Goal: Check status: Check status

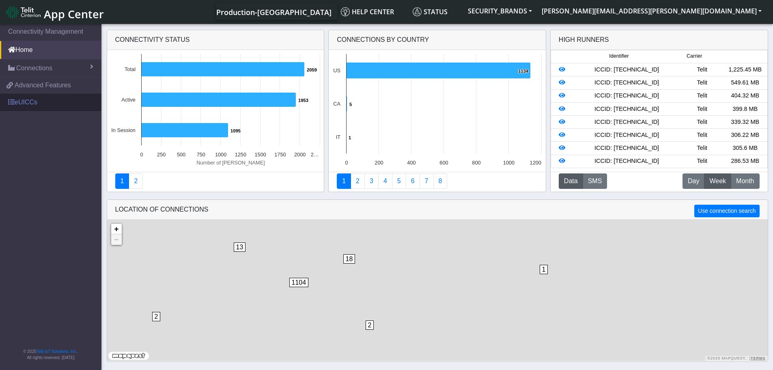
click at [46, 99] on link "eUICCs" at bounding box center [50, 102] width 101 height 18
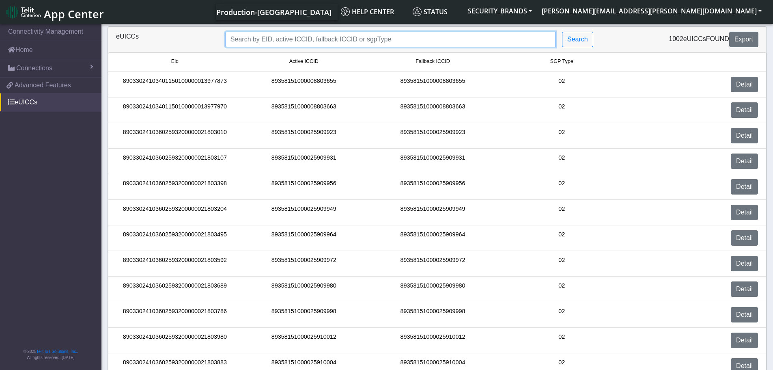
click at [289, 36] on input "Search..." at bounding box center [390, 39] width 330 height 15
paste input "89358151000030809720"
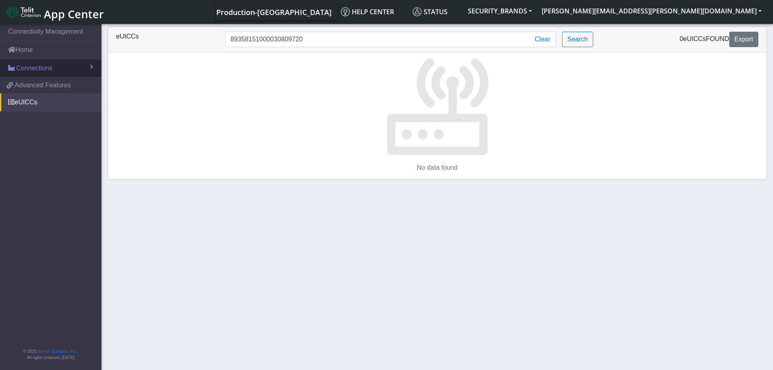
click at [41, 69] on span "Connections" at bounding box center [34, 68] width 36 height 10
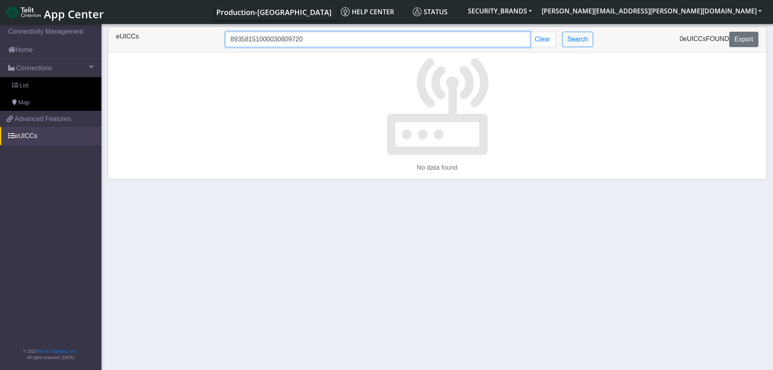
click at [357, 36] on input "89358151000030809720" at bounding box center [377, 39] width 305 height 15
click at [238, 108] on p at bounding box center [437, 104] width 659 height 104
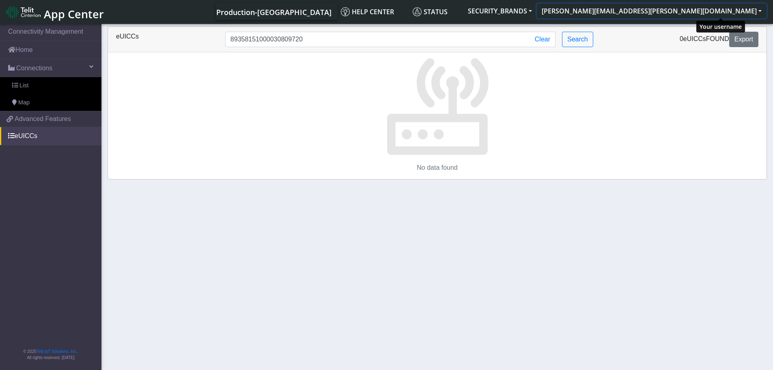
click at [754, 16] on button "[PERSON_NAME][EMAIL_ADDRESS][PERSON_NAME][DOMAIN_NAME]" at bounding box center [652, 11] width 230 height 15
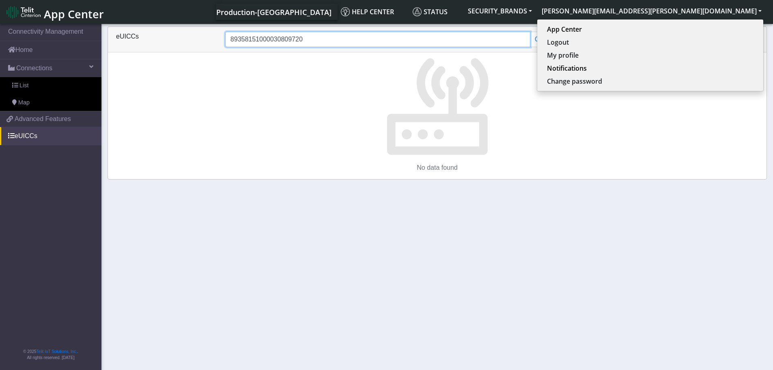
click at [411, 41] on input "89358151000030809720" at bounding box center [377, 39] width 305 height 15
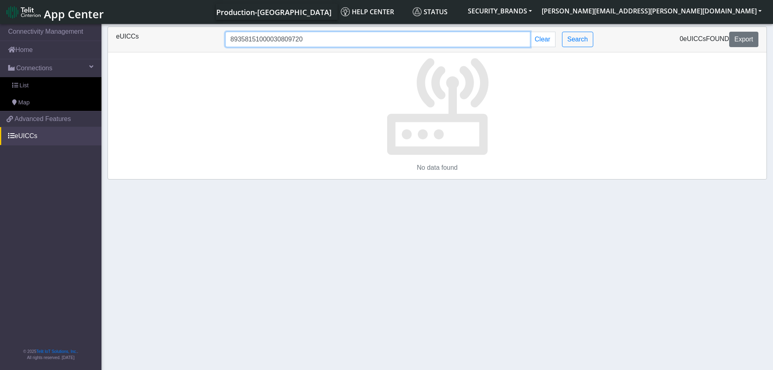
paste input "033024103602593200000036306062"
type input "89033024103602593200000036306062"
click at [689, 149] on p at bounding box center [437, 104] width 659 height 104
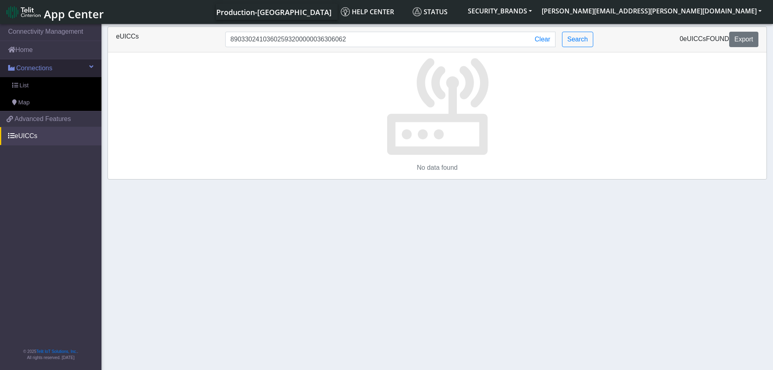
click at [36, 73] on span "Connections" at bounding box center [34, 68] width 36 height 10
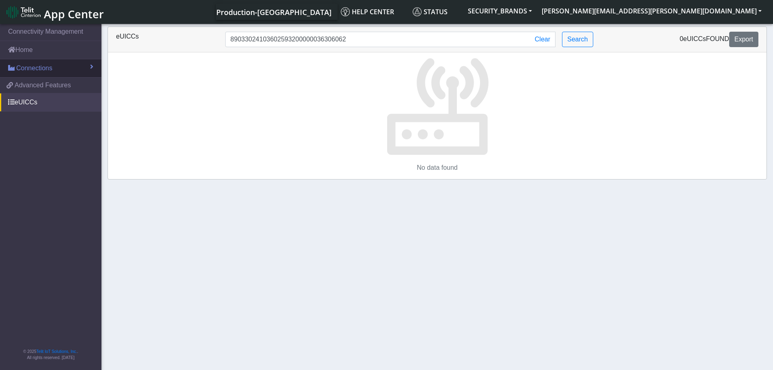
click at [38, 74] on link "Connections" at bounding box center [50, 68] width 101 height 18
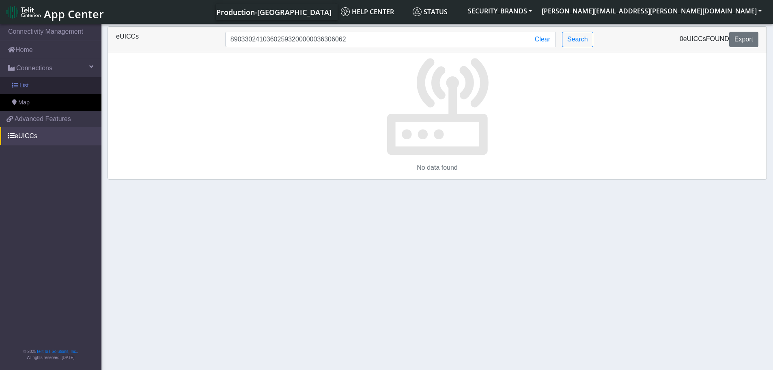
click at [36, 90] on link "List" at bounding box center [50, 85] width 101 height 17
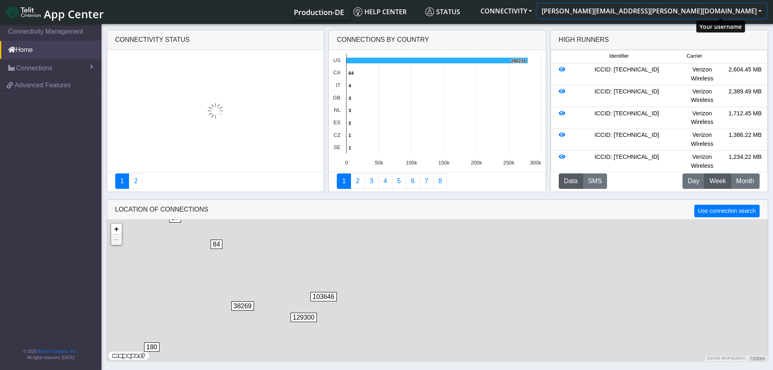
click at [736, 8] on button "[PERSON_NAME][EMAIL_ADDRESS][PERSON_NAME][DOMAIN_NAME]" at bounding box center [652, 11] width 230 height 15
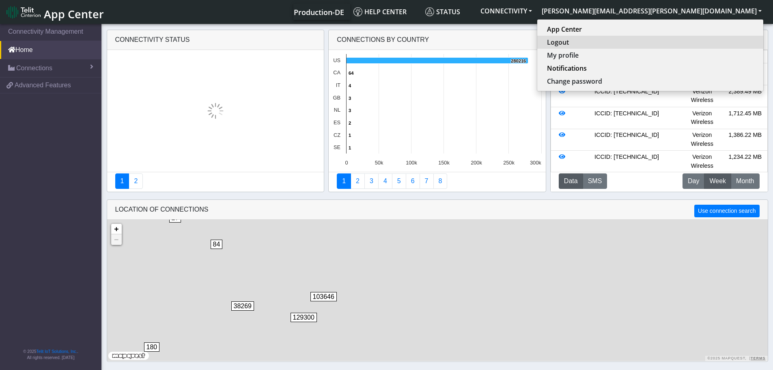
click at [709, 45] on button "Logout" at bounding box center [650, 42] width 226 height 13
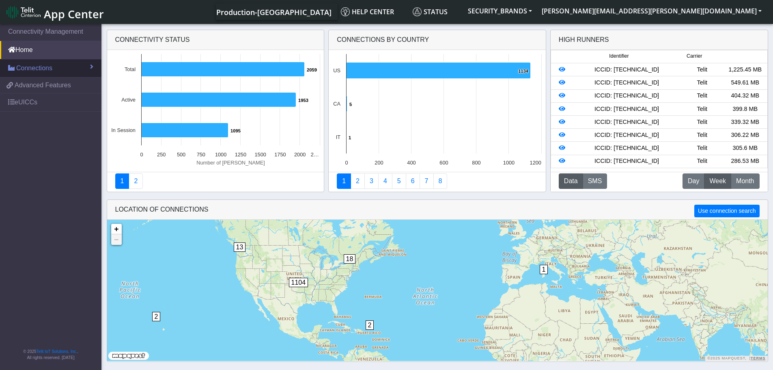
click at [47, 71] on span "Connections" at bounding box center [34, 68] width 36 height 10
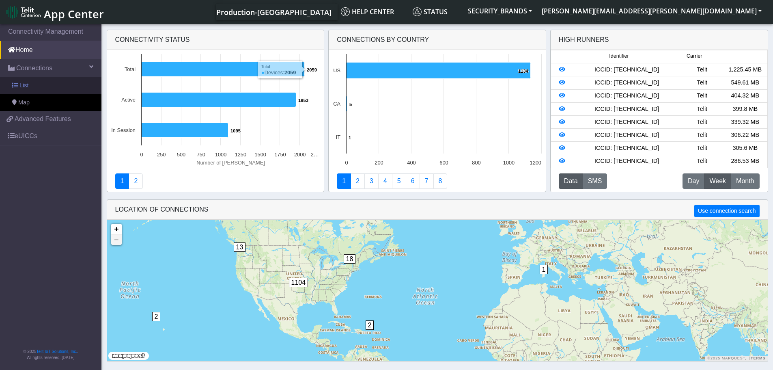
click at [30, 84] on link "List" at bounding box center [50, 85] width 101 height 17
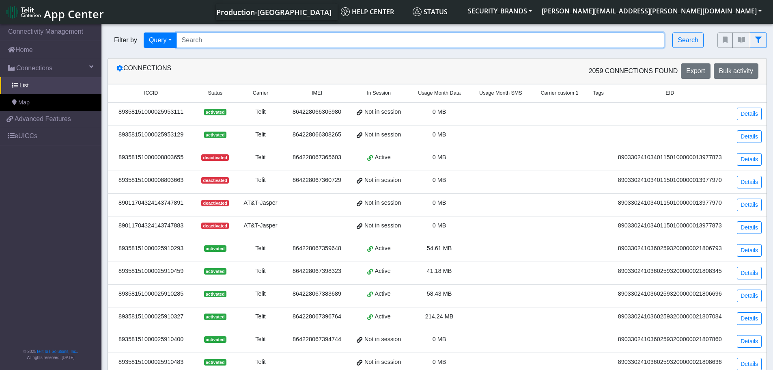
click at [288, 42] on input "Search..." at bounding box center [421, 39] width 488 height 15
paste input "89358151000030809720"
type input "89358151000030809720"
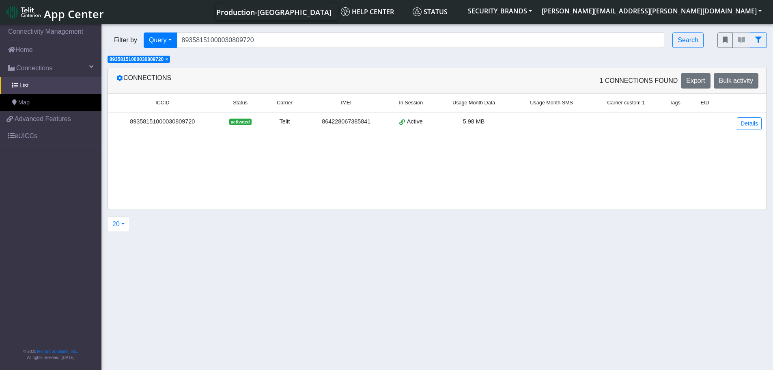
click at [196, 127] on td "89358151000030809720" at bounding box center [162, 123] width 109 height 23
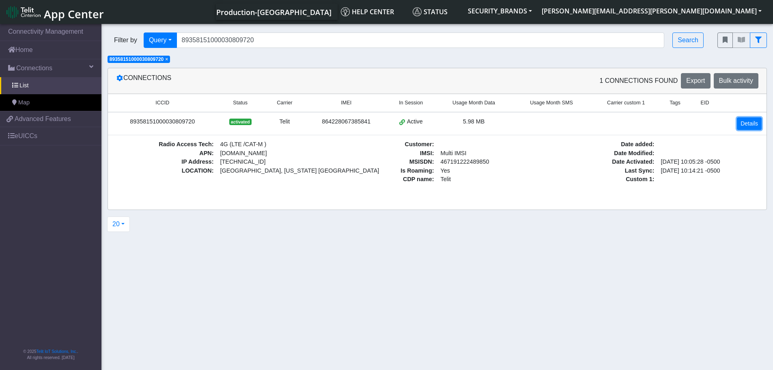
click at [744, 122] on link "Details" at bounding box center [749, 123] width 25 height 13
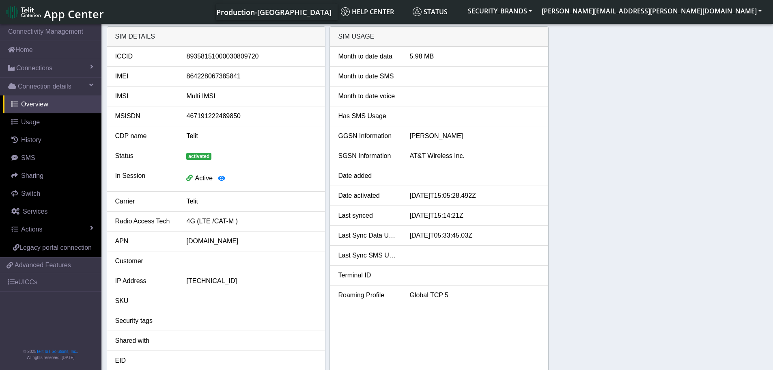
click at [235, 59] on div "89358151000030809720" at bounding box center [251, 57] width 143 height 10
copy div "89358151000030809720"
click at [46, 282] on link "eUICCs" at bounding box center [50, 282] width 101 height 18
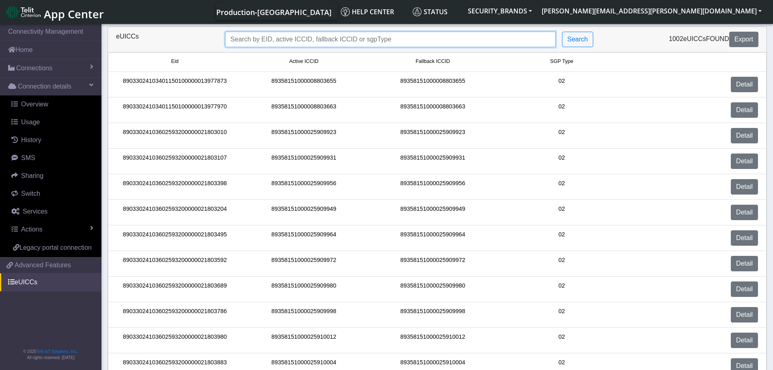
click at [324, 38] on input "Search..." at bounding box center [390, 39] width 330 height 15
paste input "89358151000030809720"
type input "89358151000030809720"
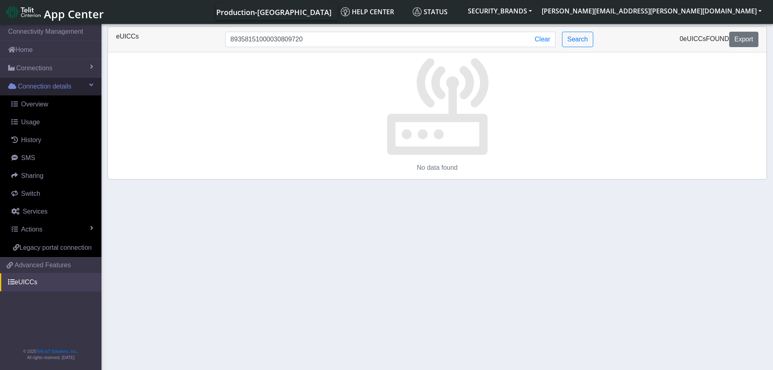
click at [38, 91] on span "Connection details" at bounding box center [45, 87] width 54 height 10
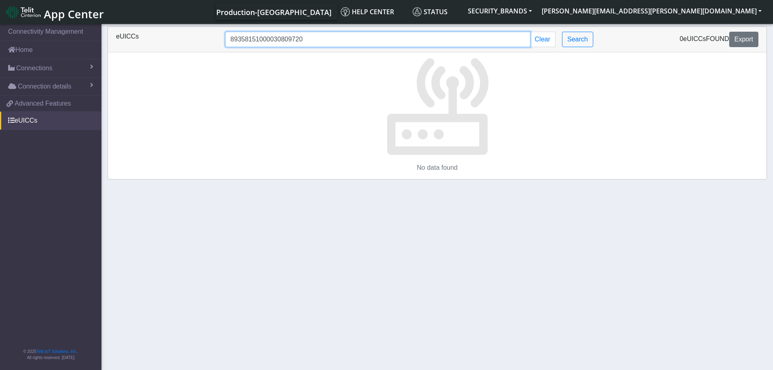
click at [376, 37] on input "89358151000030809720" at bounding box center [377, 39] width 305 height 15
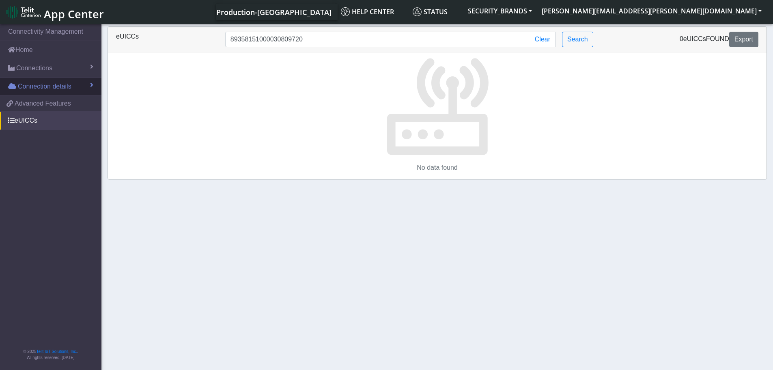
click at [61, 90] on span "Connection details" at bounding box center [45, 87] width 54 height 10
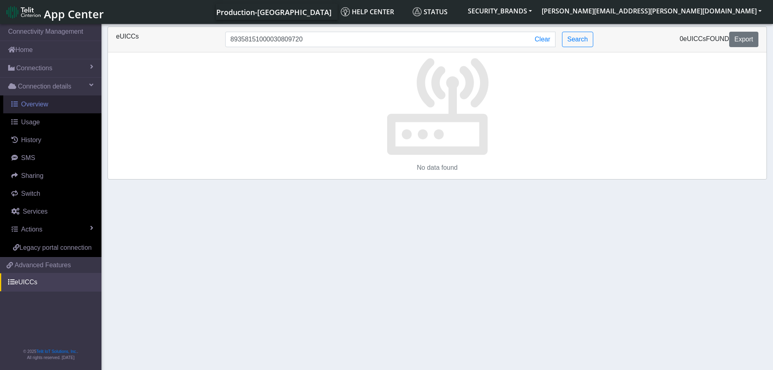
click at [55, 106] on link "Overview" at bounding box center [52, 104] width 98 height 18
